Goal: Information Seeking & Learning: Learn about a topic

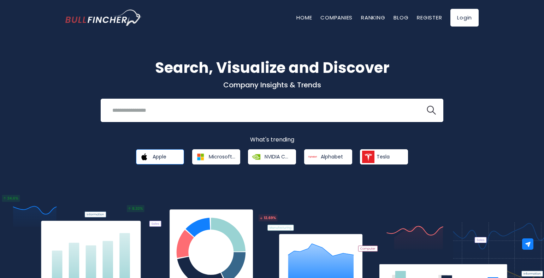
click at [161, 158] on span "Apple" at bounding box center [160, 156] width 14 height 6
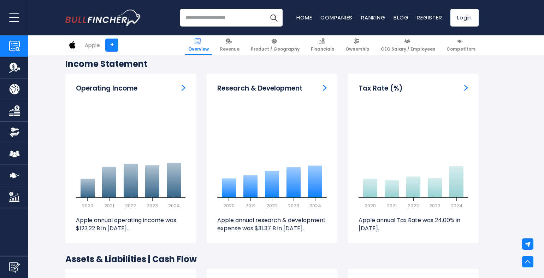
scroll to position [1060, 0]
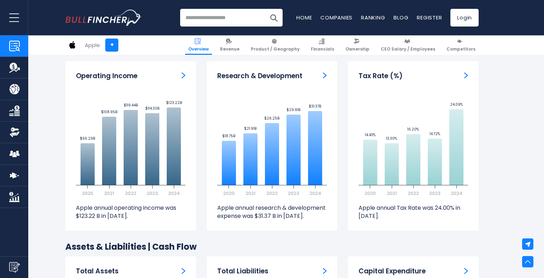
click at [15, 16] on button "open menu" at bounding box center [14, 17] width 28 height 35
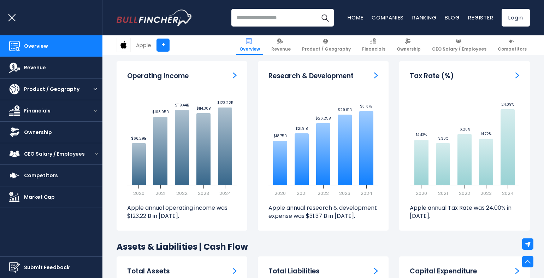
click at [97, 96] on div "Product / Geography" at bounding box center [51, 89] width 102 height 22
click at [95, 90] on button "open menu" at bounding box center [95, 89] width 14 height 4
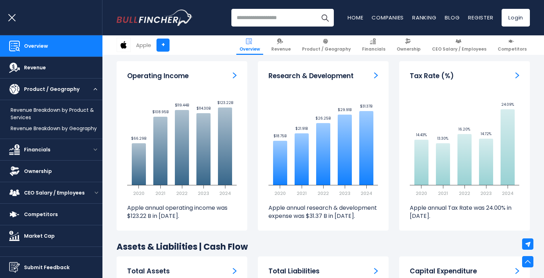
click at [95, 90] on button "open menu" at bounding box center [95, 89] width 14 height 4
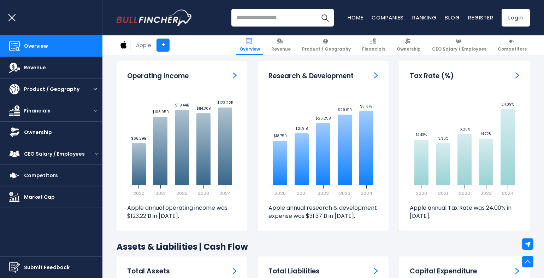
click at [92, 96] on div "Product / Geography" at bounding box center [51, 89] width 102 height 22
